Goal: Transaction & Acquisition: Obtain resource

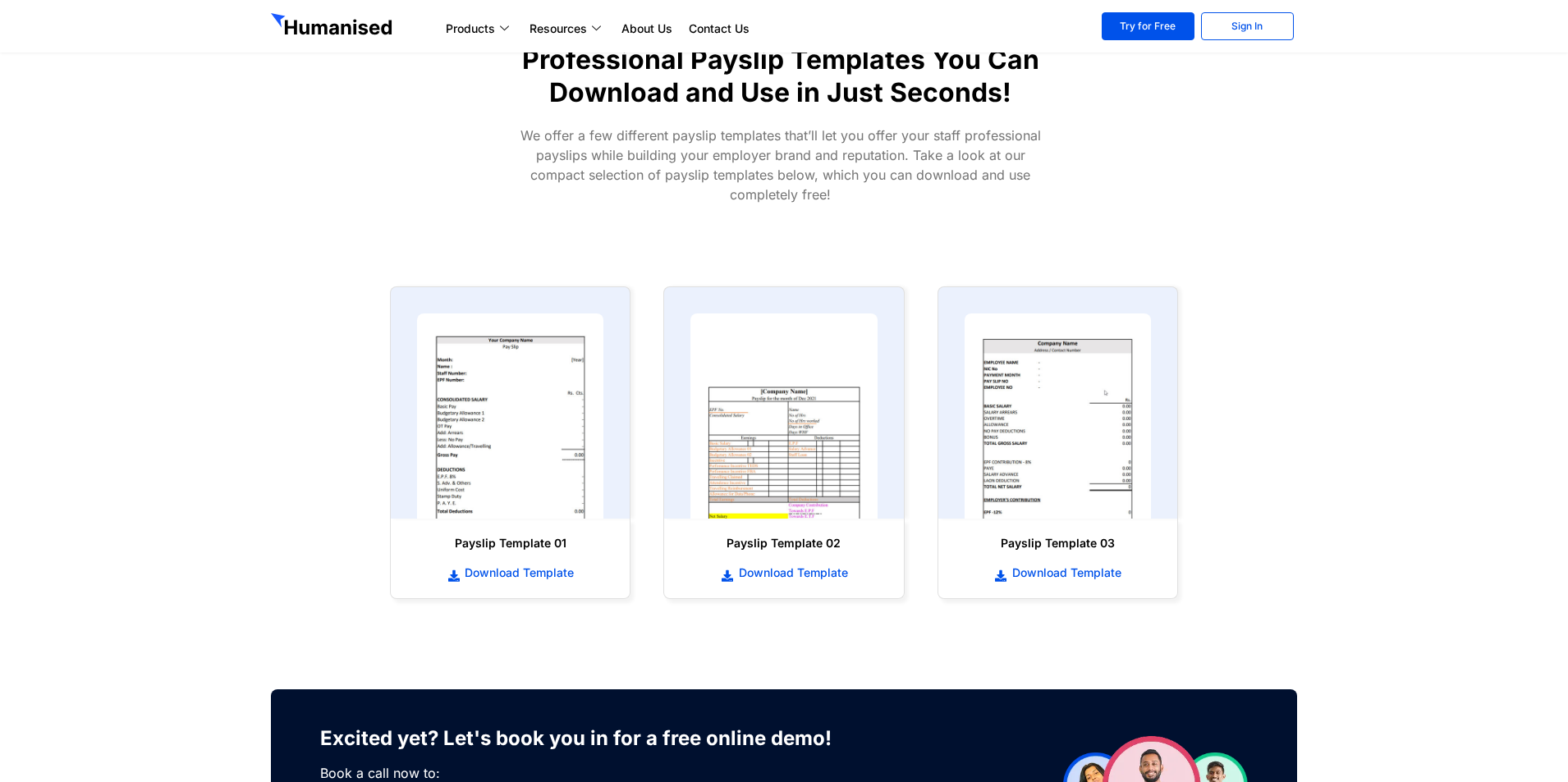
click at [552, 568] on span "Download Template" at bounding box center [517, 573] width 113 height 17
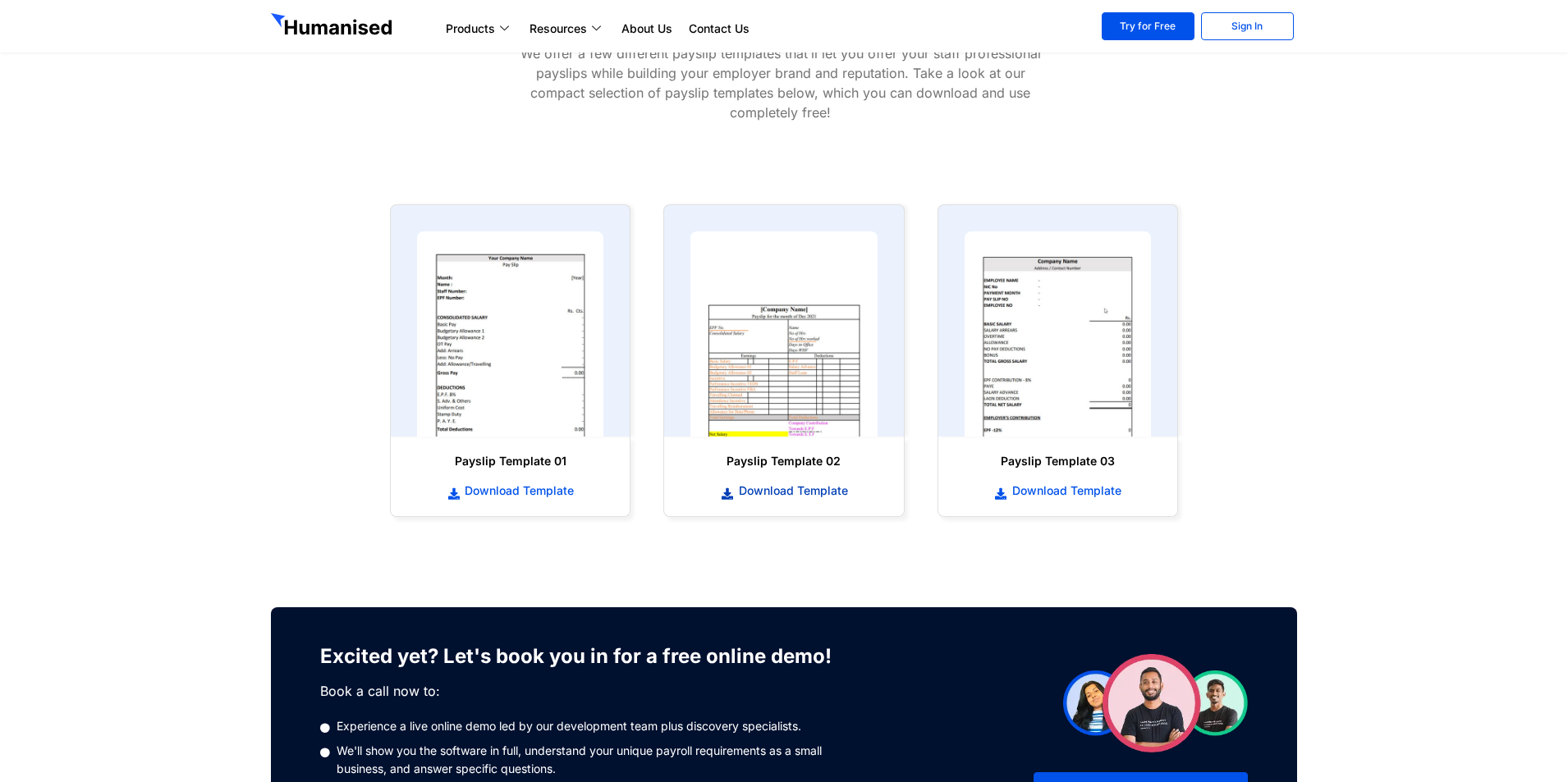
click at [787, 486] on span "Download Template" at bounding box center [791, 490] width 113 height 17
click at [821, 494] on span "Download Template" at bounding box center [791, 490] width 113 height 17
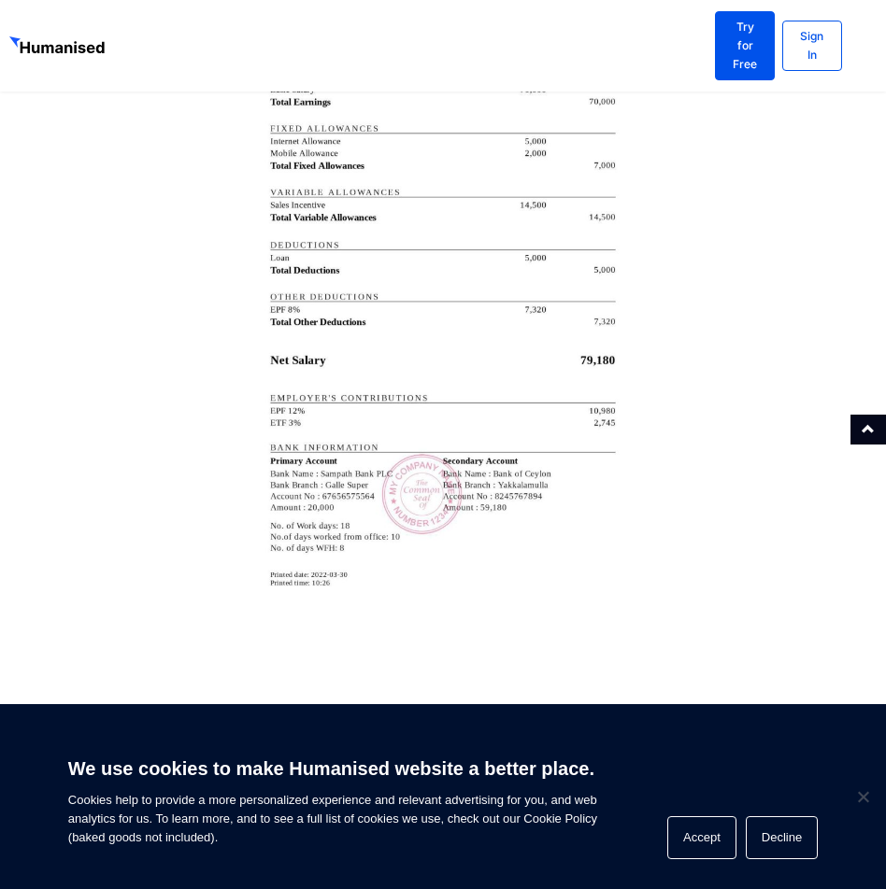
scroll to position [3641, 0]
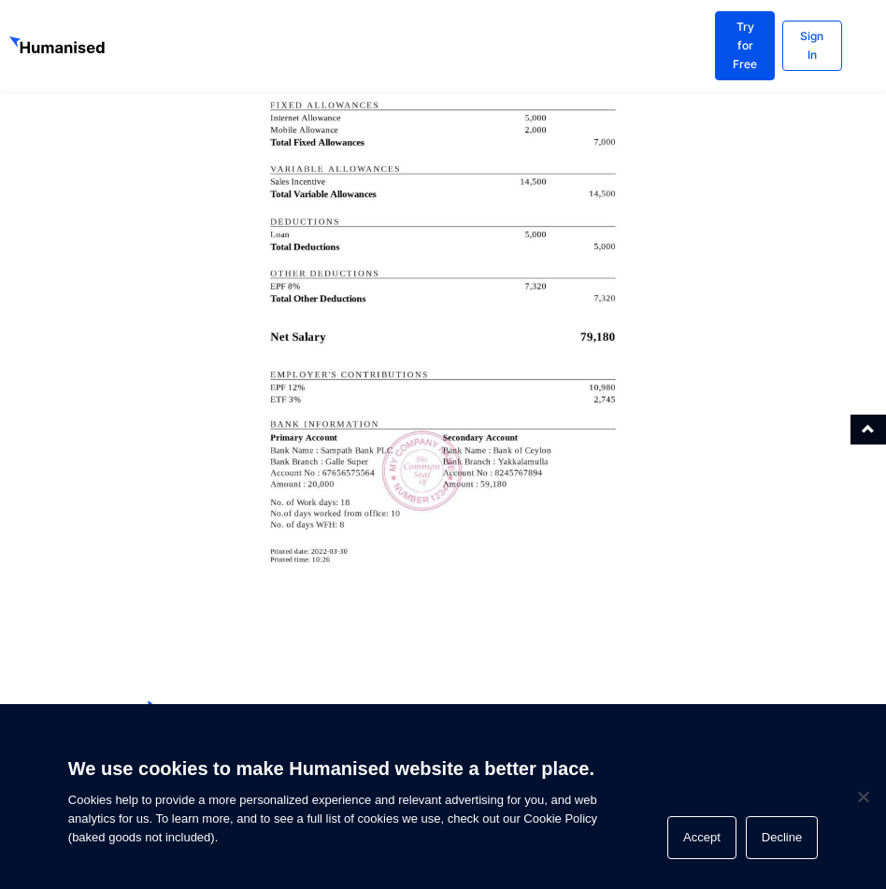
click at [345, 360] on img at bounding box center [443, 252] width 374 height 718
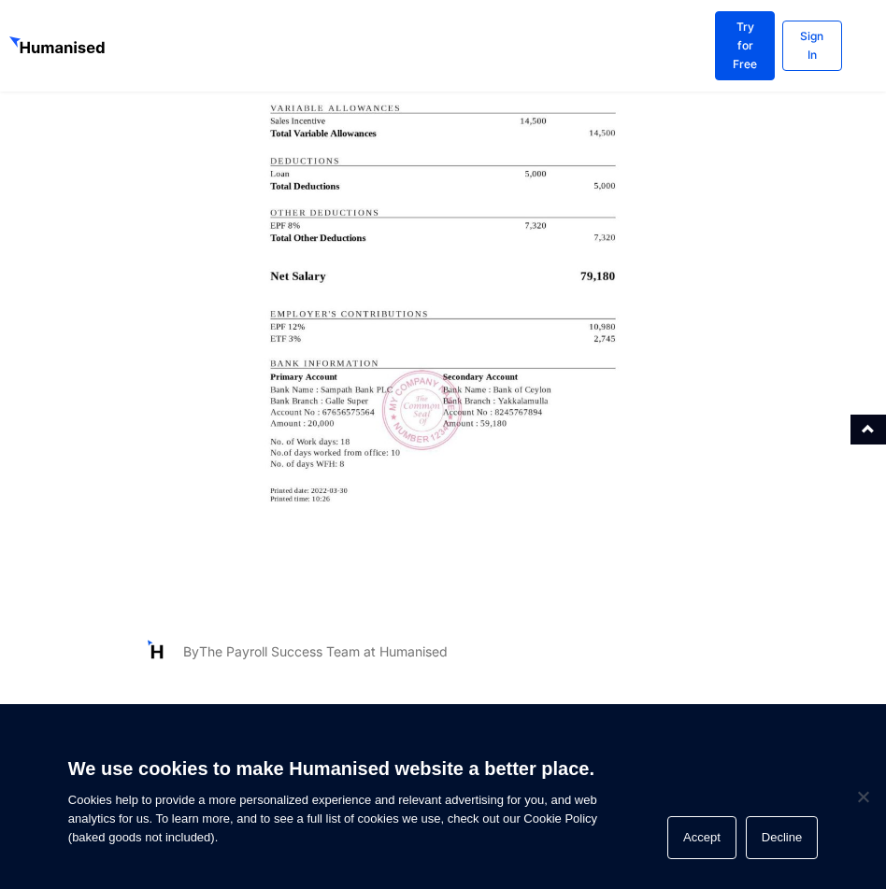
scroll to position [3734, 0]
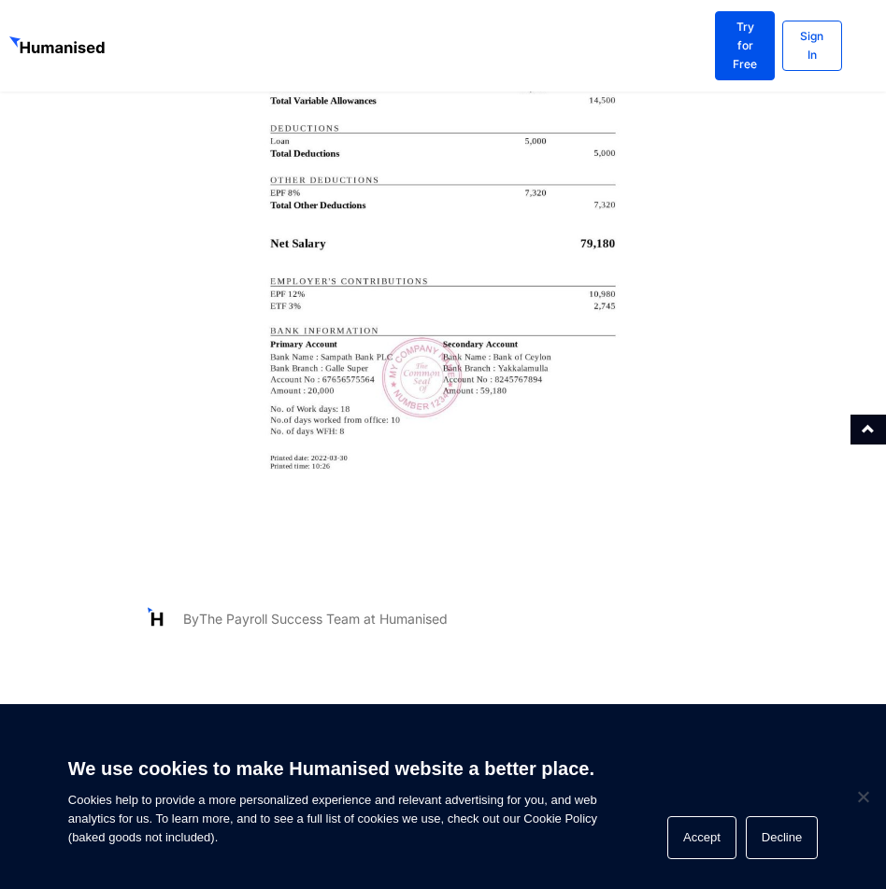
click at [608, 397] on img at bounding box center [443, 159] width 374 height 718
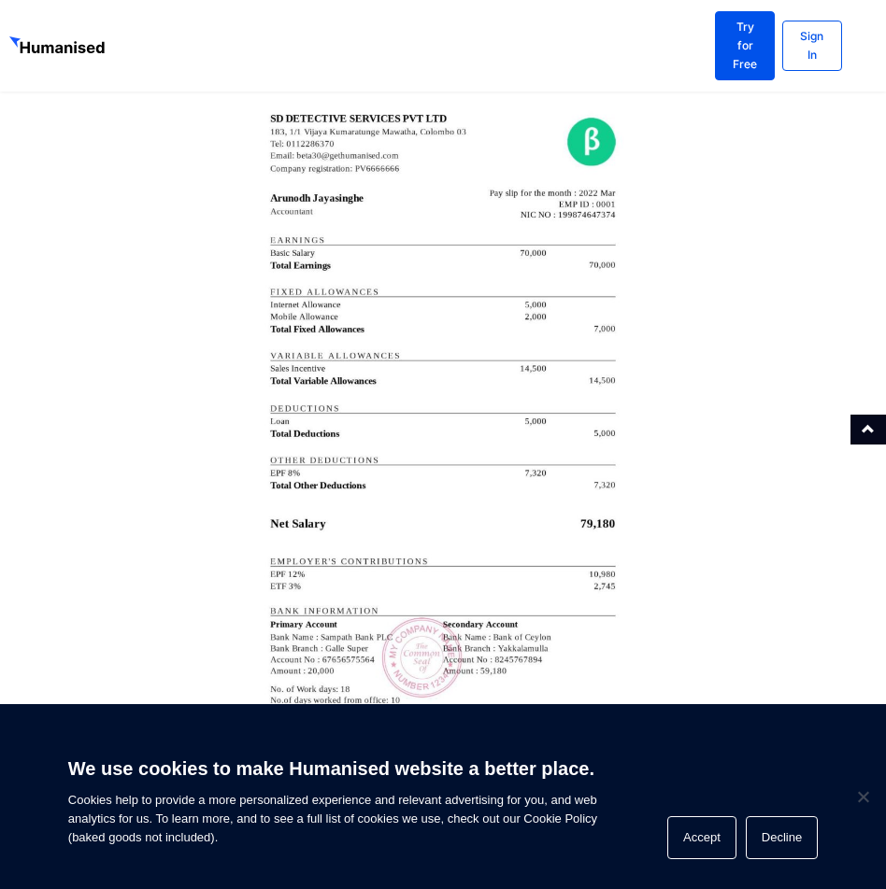
scroll to position [3361, 0]
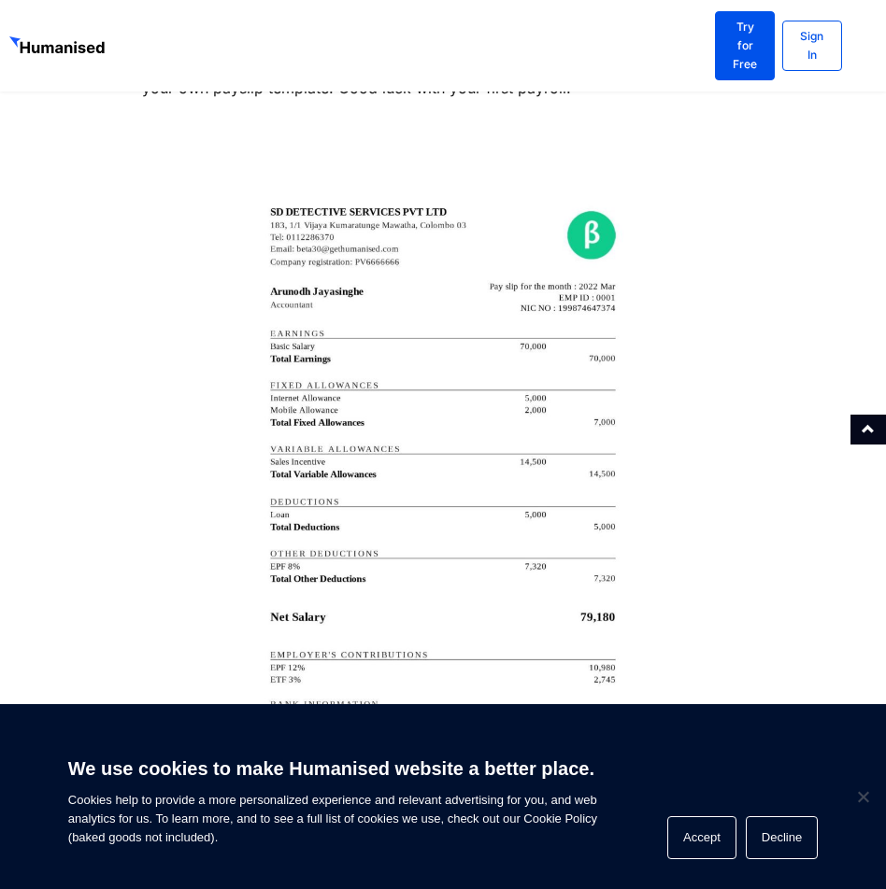
click at [510, 490] on img at bounding box center [443, 533] width 374 height 718
click at [478, 537] on img at bounding box center [443, 533] width 374 height 718
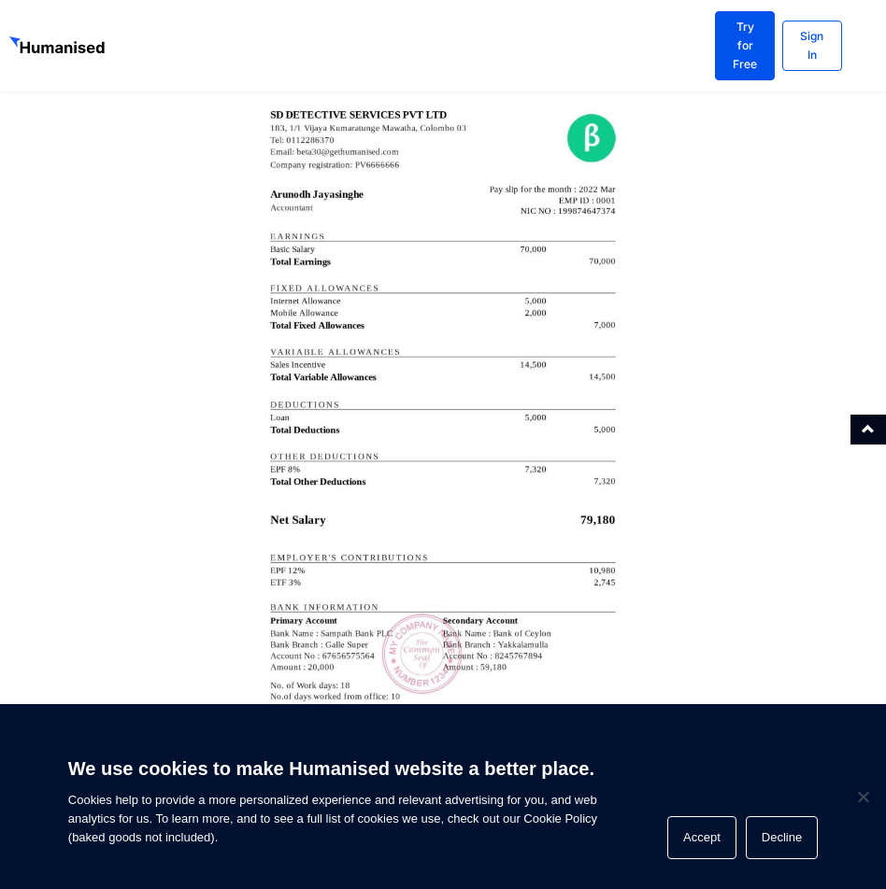
scroll to position [3454, 0]
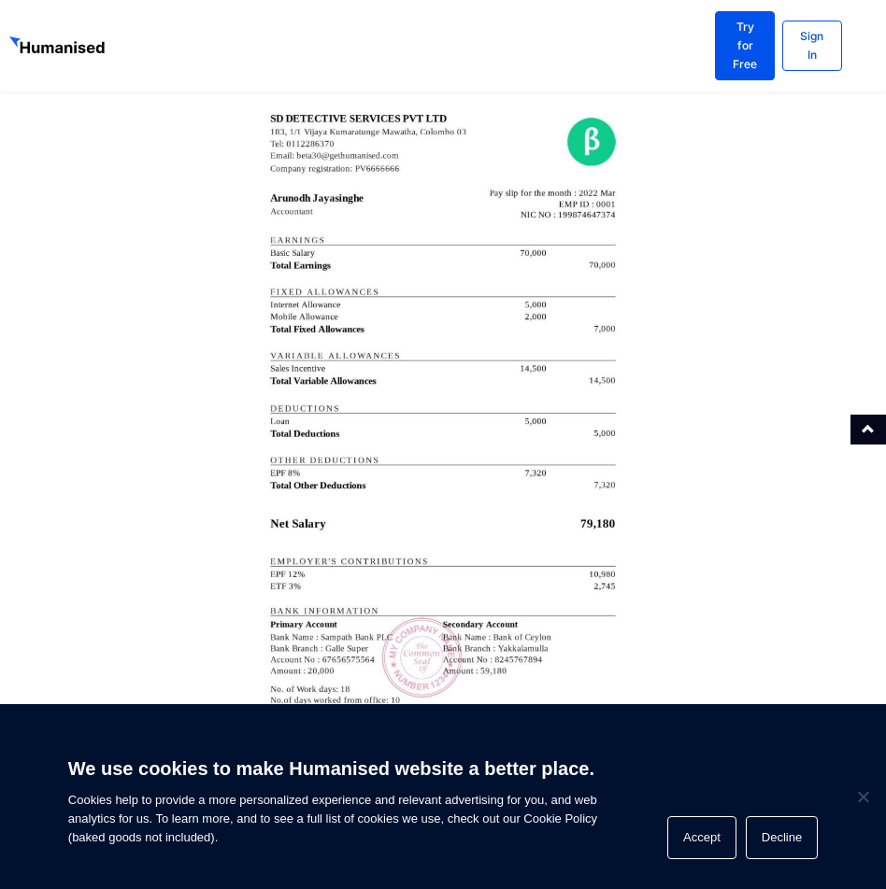
click at [670, 246] on div at bounding box center [443, 440] width 602 height 812
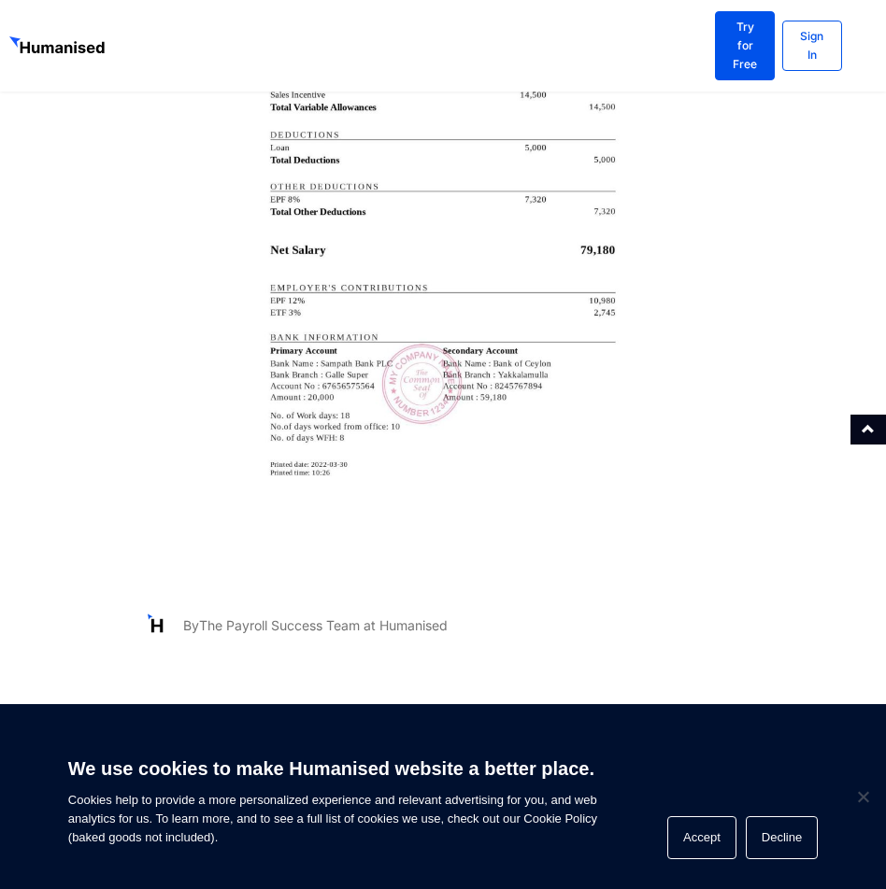
scroll to position [3734, 0]
